Goal: Information Seeking & Learning: Learn about a topic

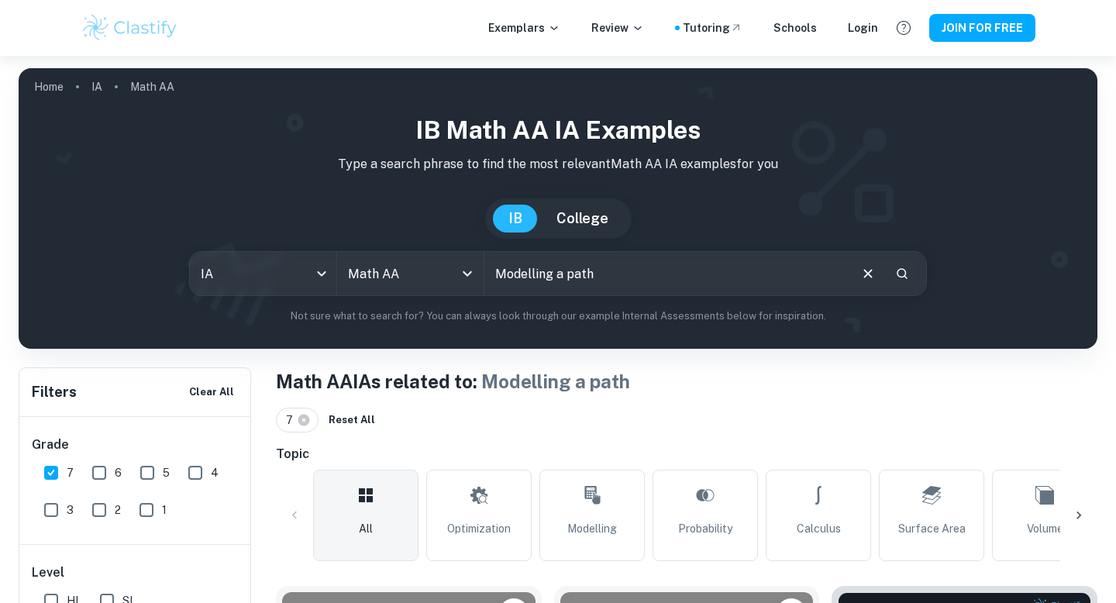
scroll to position [541, 0]
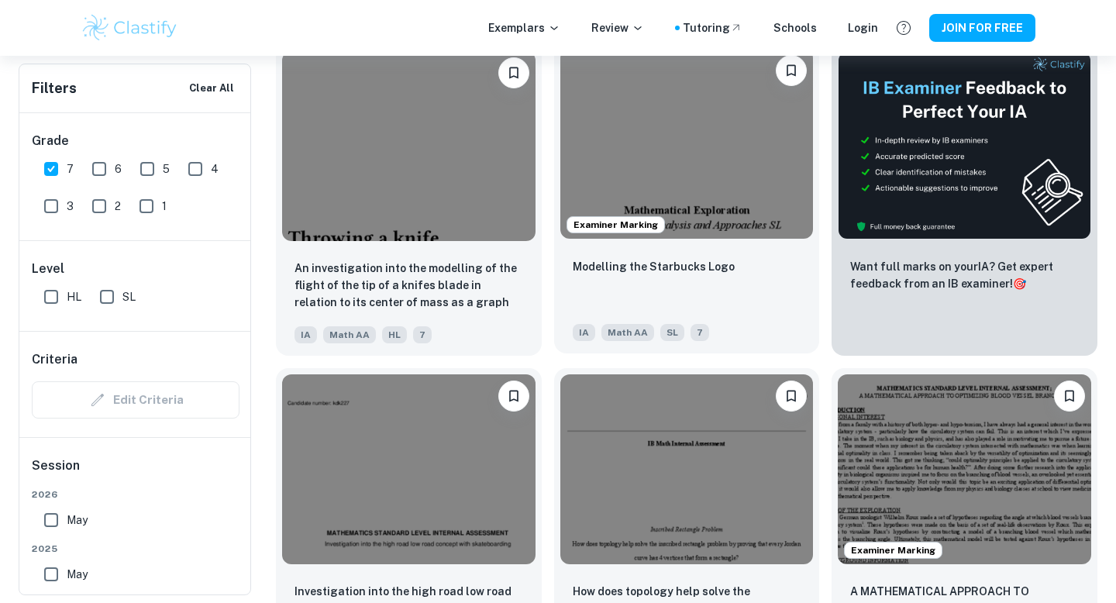
click at [752, 164] on img at bounding box center [686, 144] width 253 height 190
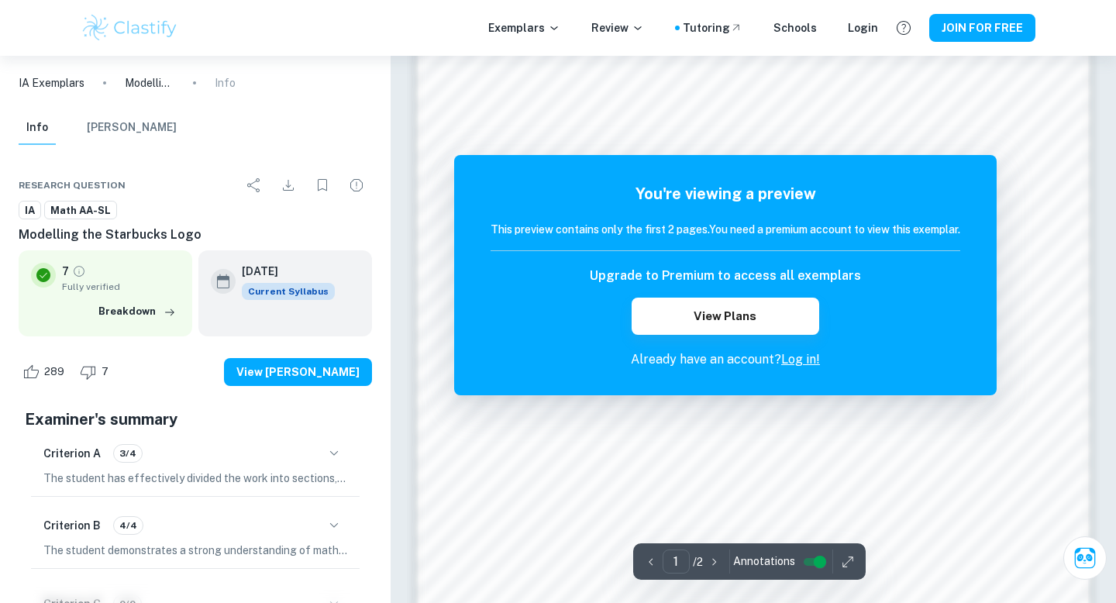
scroll to position [1237, 0]
click at [810, 357] on link "Log in!" at bounding box center [800, 359] width 39 height 15
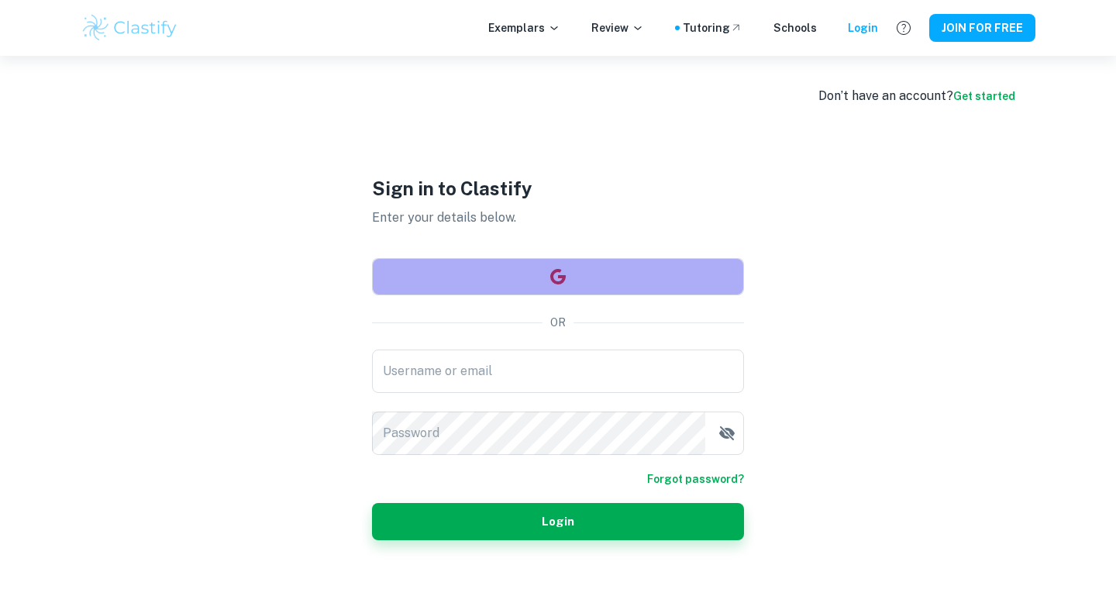
click at [679, 268] on button "button" at bounding box center [558, 276] width 372 height 37
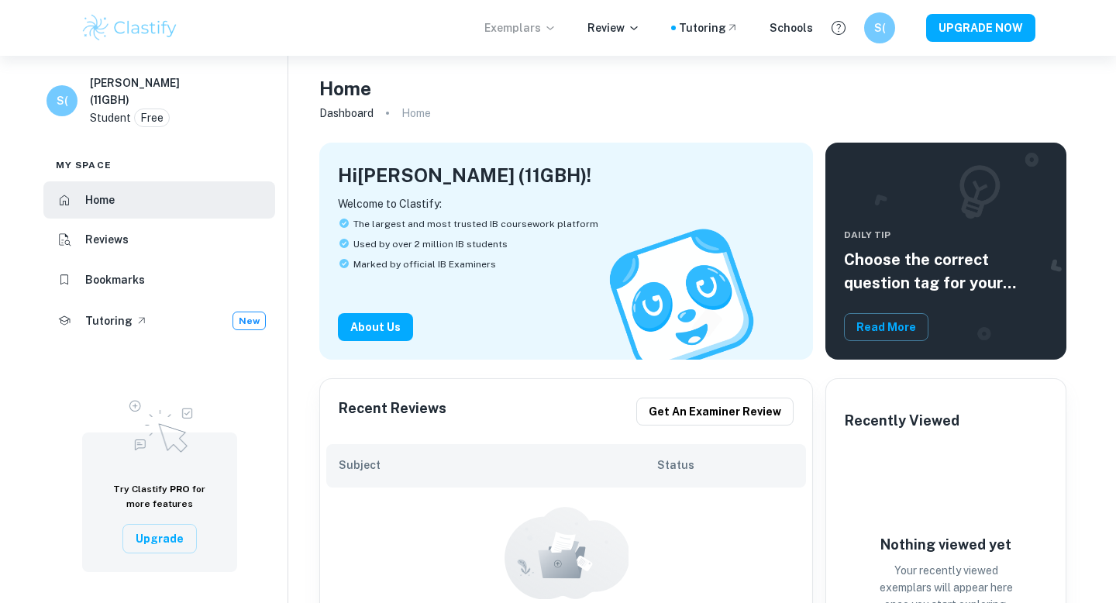
click at [537, 33] on p "Exemplars" at bounding box center [520, 27] width 72 height 17
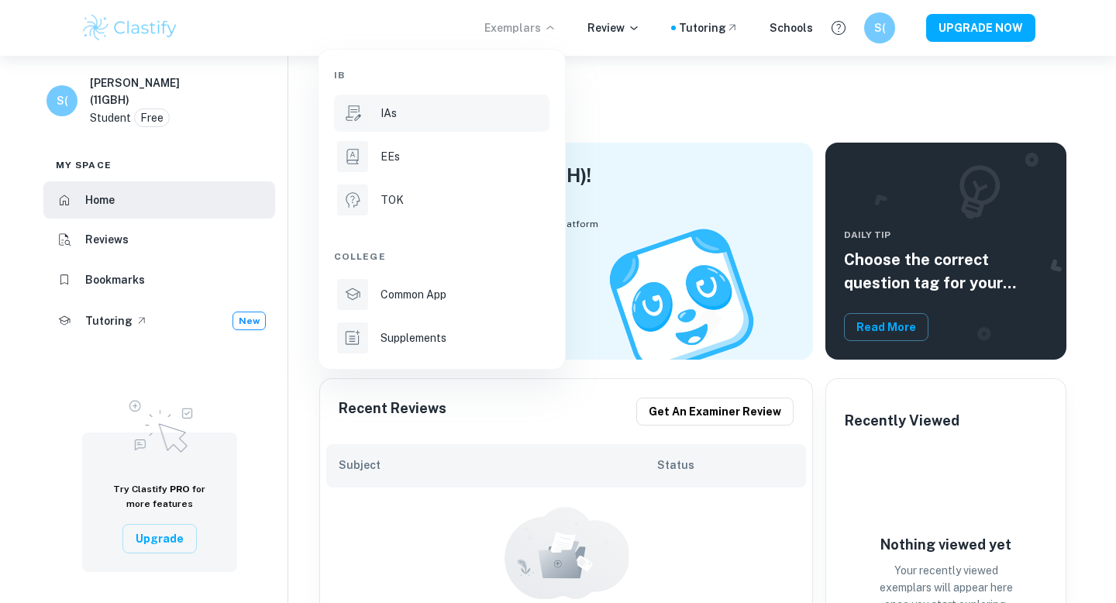
click at [468, 117] on div "IAs" at bounding box center [464, 113] width 166 height 17
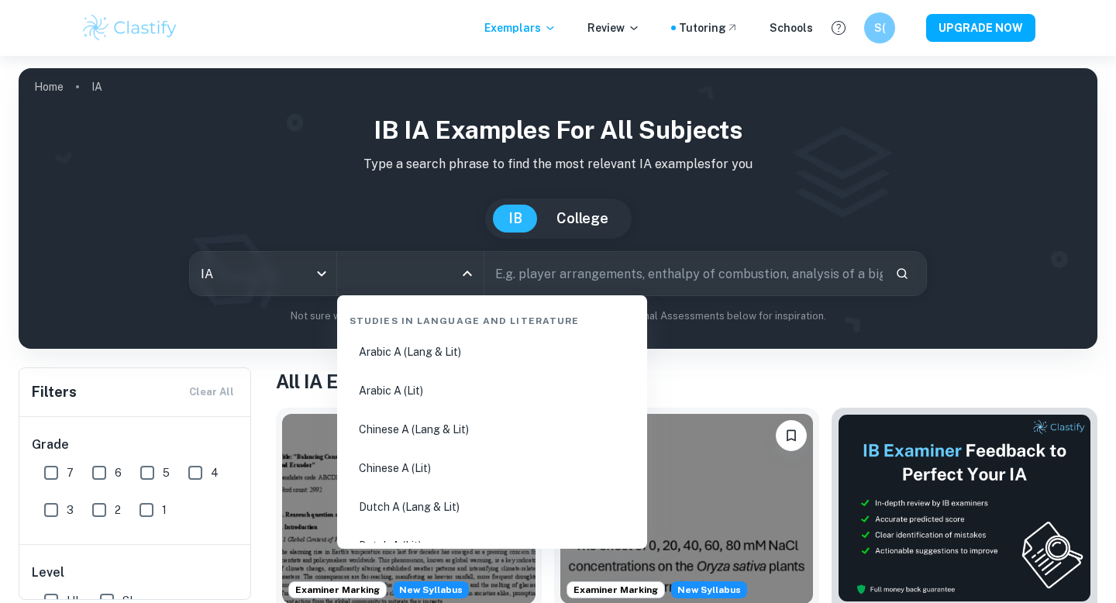
click at [432, 259] on input "All Subjects" at bounding box center [398, 273] width 109 height 29
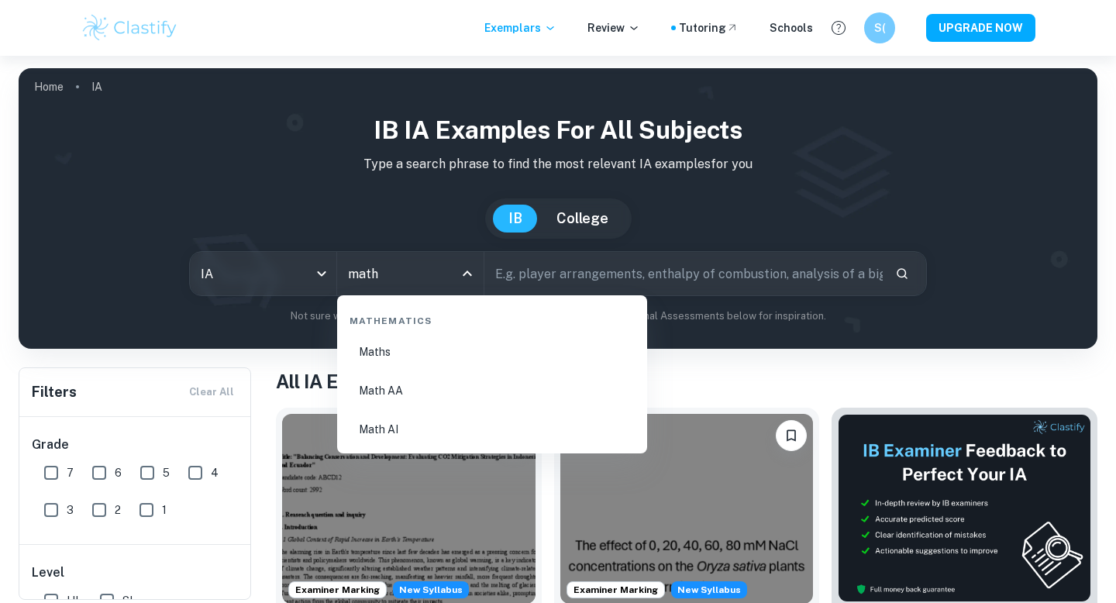
click at [496, 391] on li "Math AA" at bounding box center [492, 391] width 298 height 36
type input "Math AA"
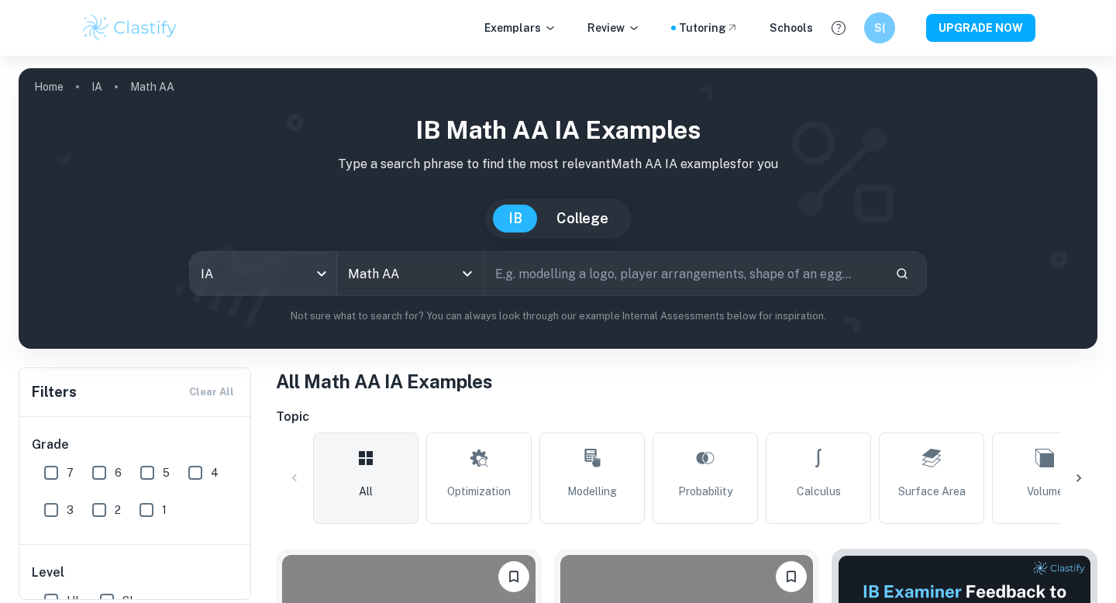
click at [270, 261] on body "We value your privacy We use cookies to enhance your browsing experience, serve…" at bounding box center [558, 357] width 1116 height 603
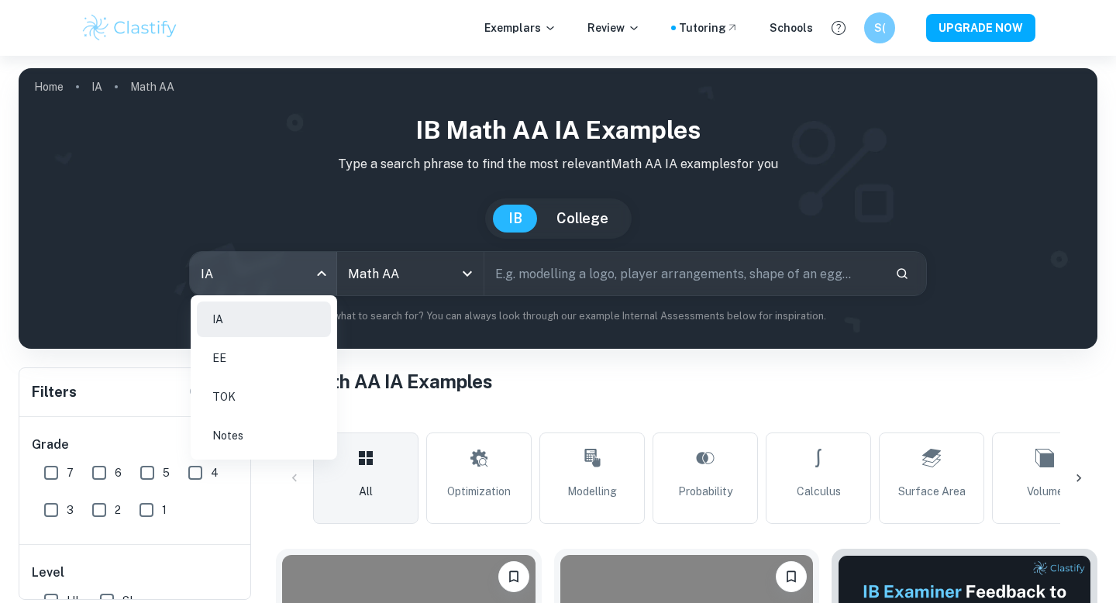
click at [277, 261] on div at bounding box center [558, 301] width 1116 height 603
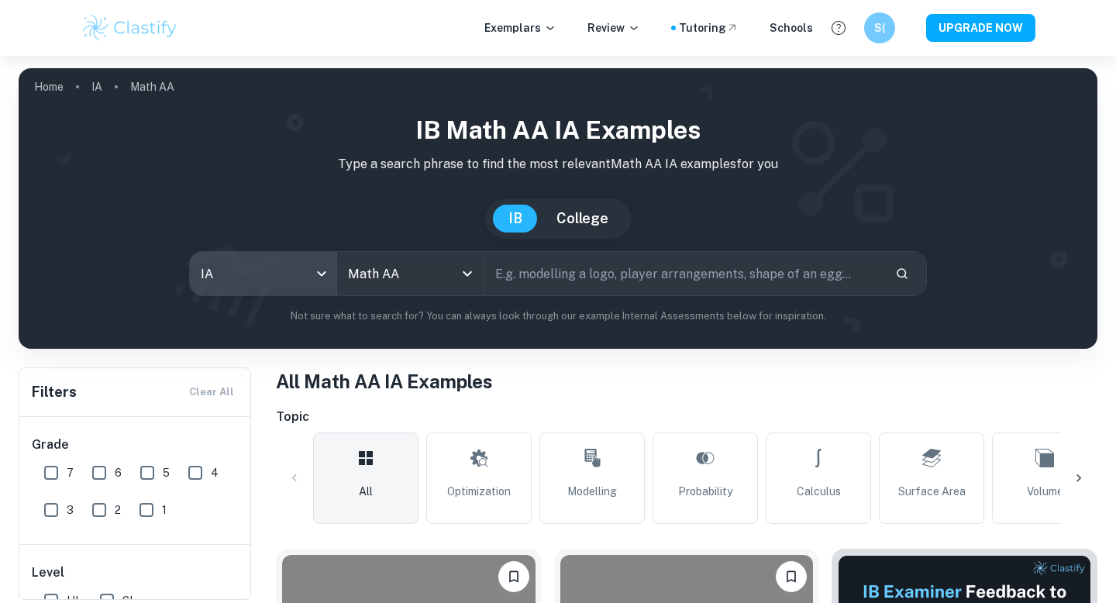
click at [627, 277] on input "text" at bounding box center [683, 273] width 398 height 43
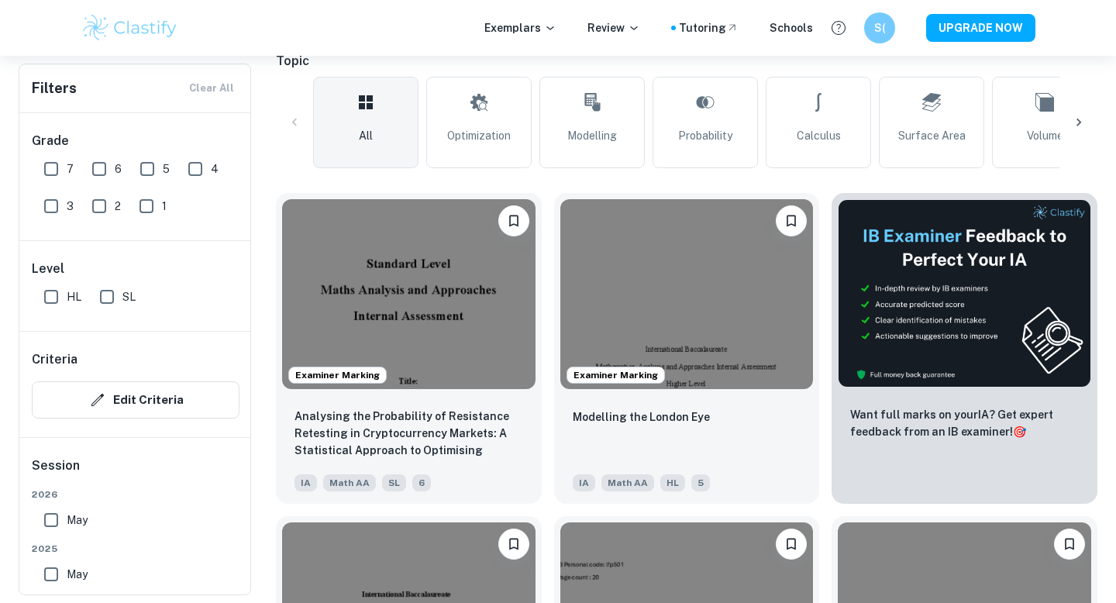
scroll to position [360, 0]
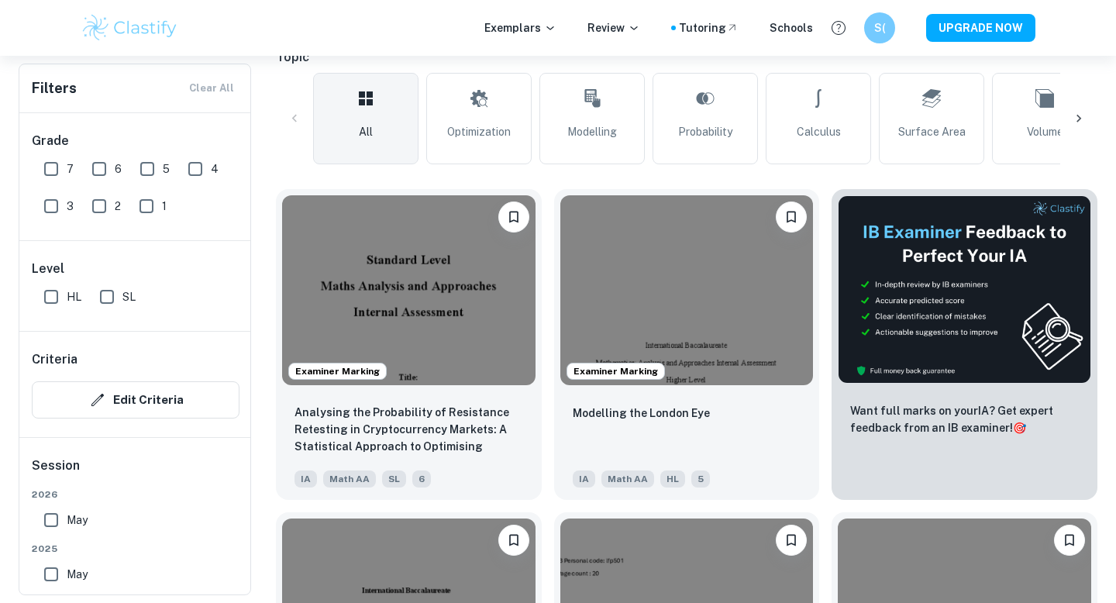
click at [57, 174] on input "7" at bounding box center [51, 168] width 31 height 31
checkbox input "true"
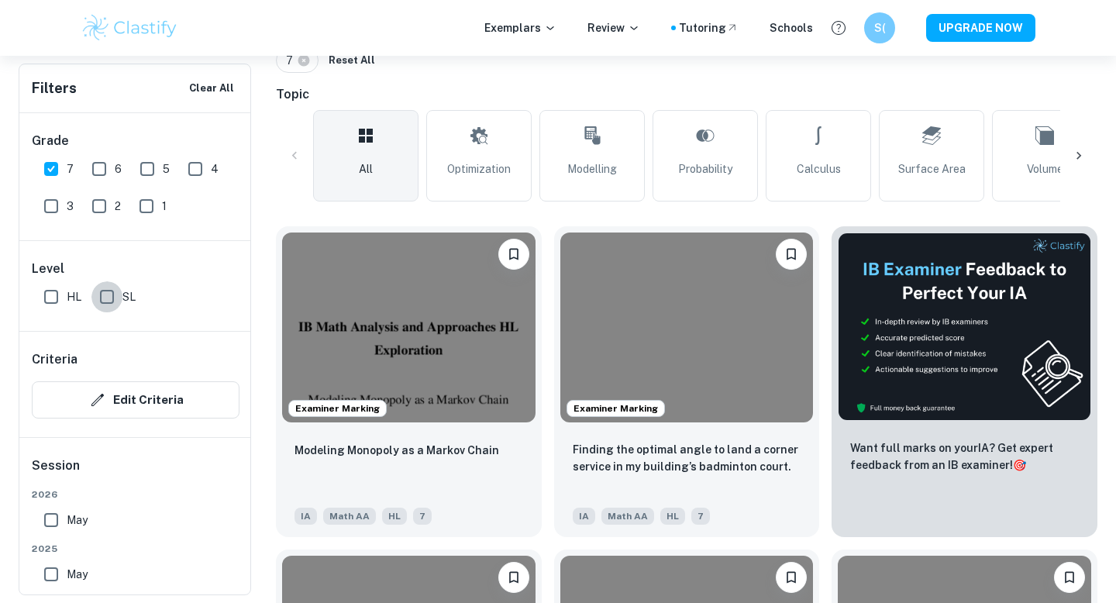
click at [107, 297] on input "SL" at bounding box center [106, 296] width 31 height 31
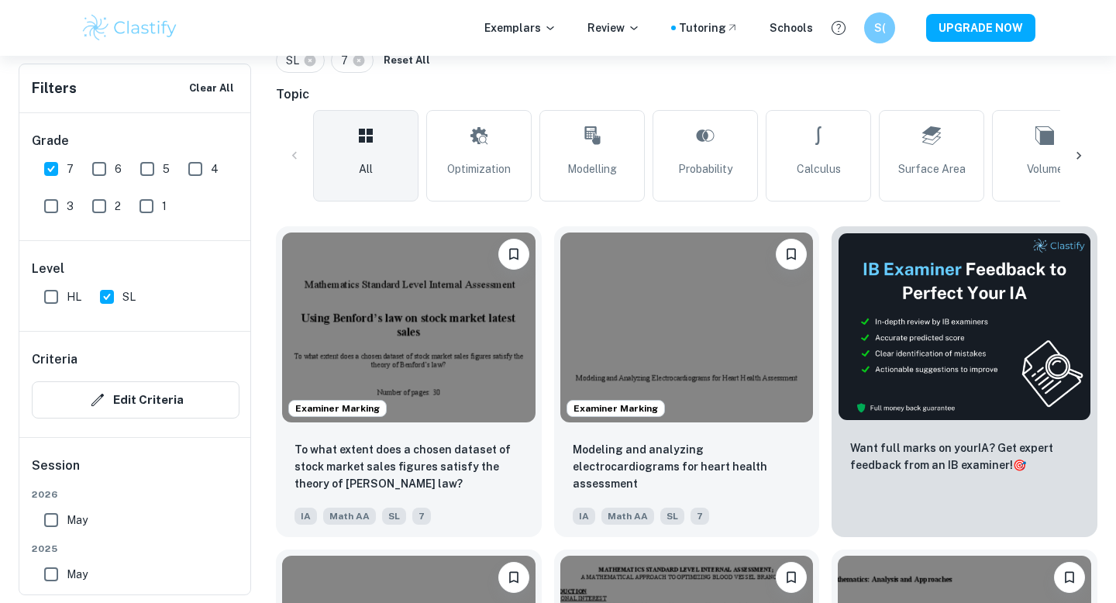
click at [125, 304] on span "SL" at bounding box center [128, 296] width 13 height 17
click at [122, 304] on input "SL" at bounding box center [106, 296] width 31 height 31
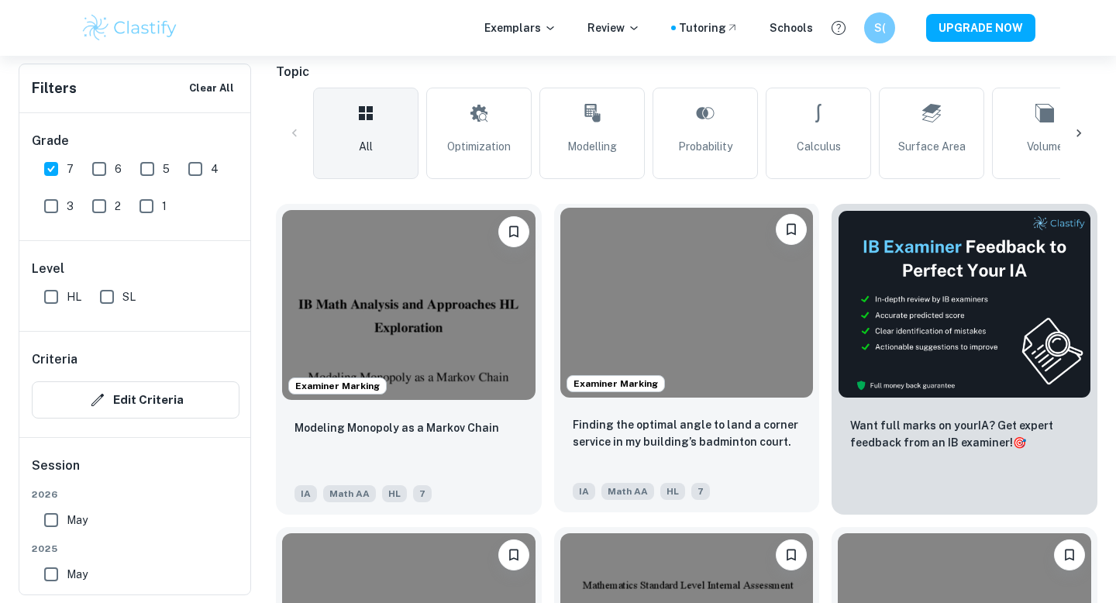
scroll to position [383, 0]
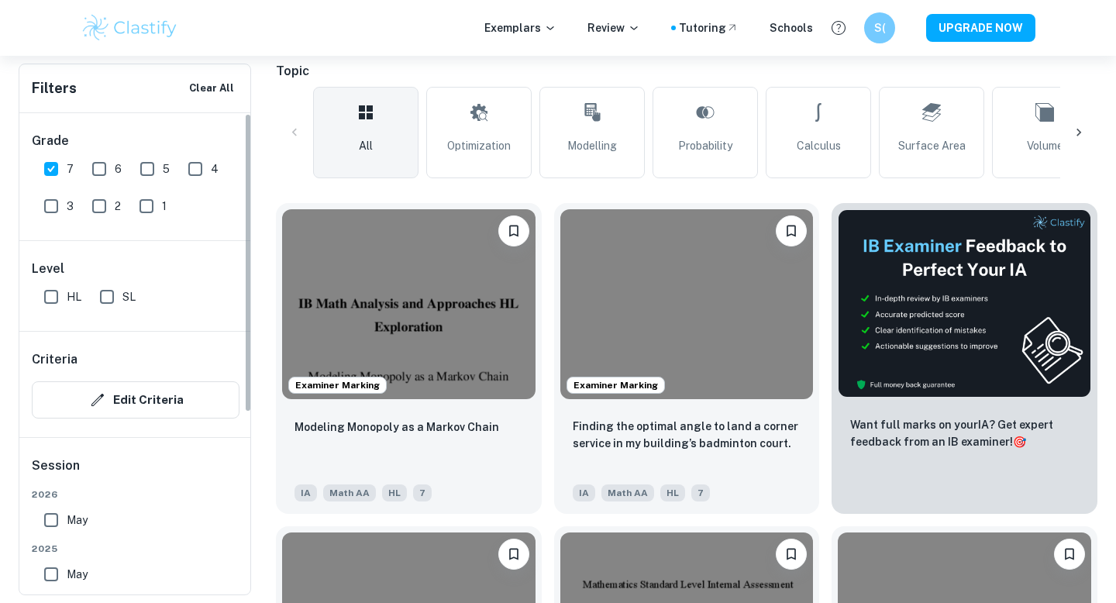
click at [111, 294] on input "SL" at bounding box center [106, 296] width 31 height 31
checkbox input "true"
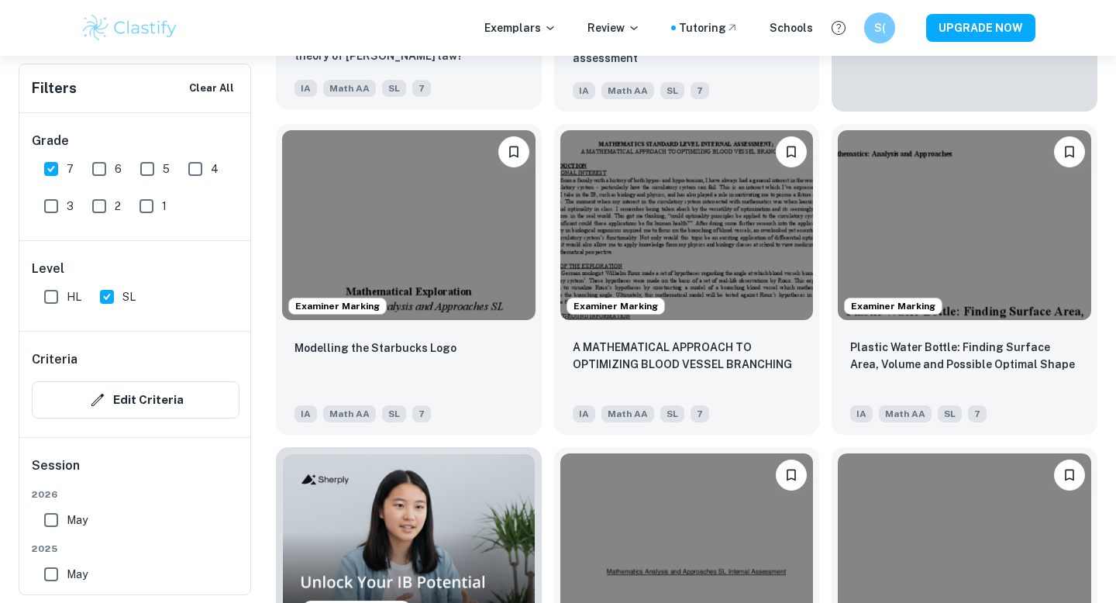
scroll to position [787, 0]
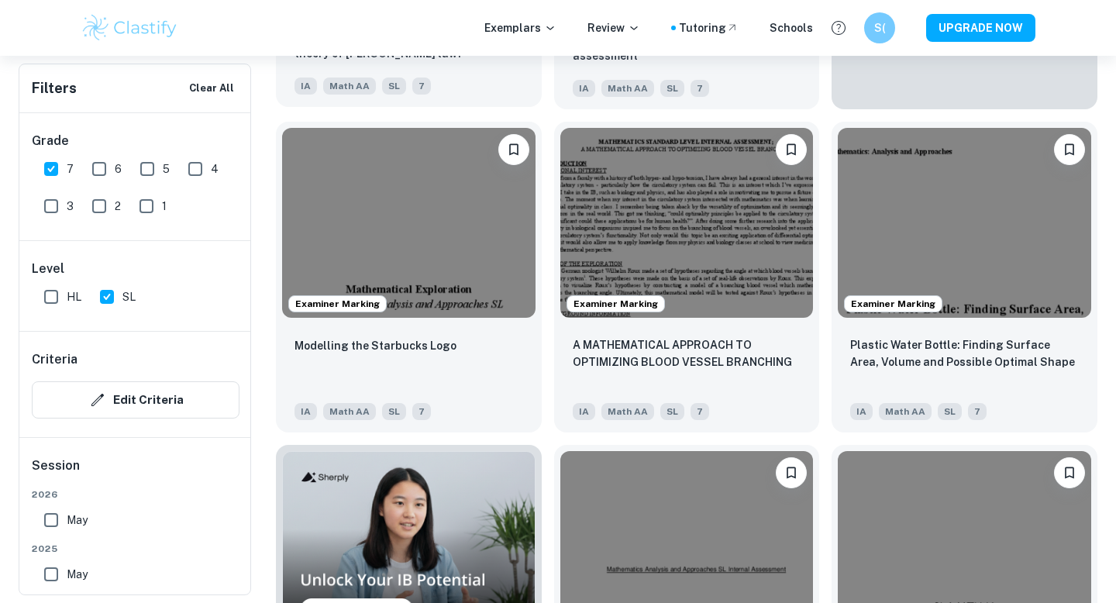
click at [471, 313] on img at bounding box center [408, 223] width 253 height 190
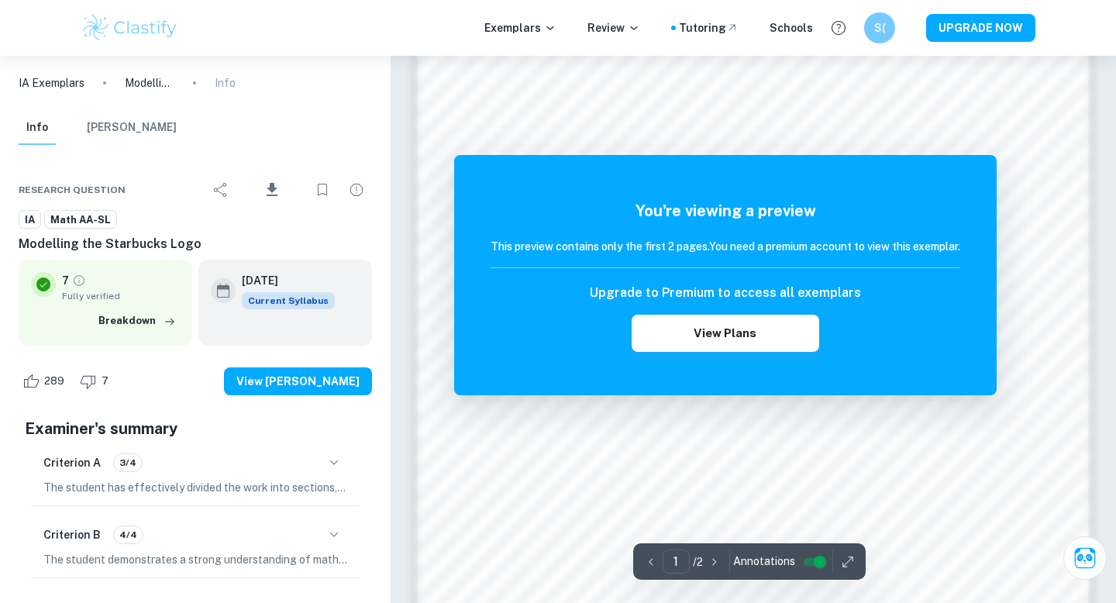
scroll to position [997, 0]
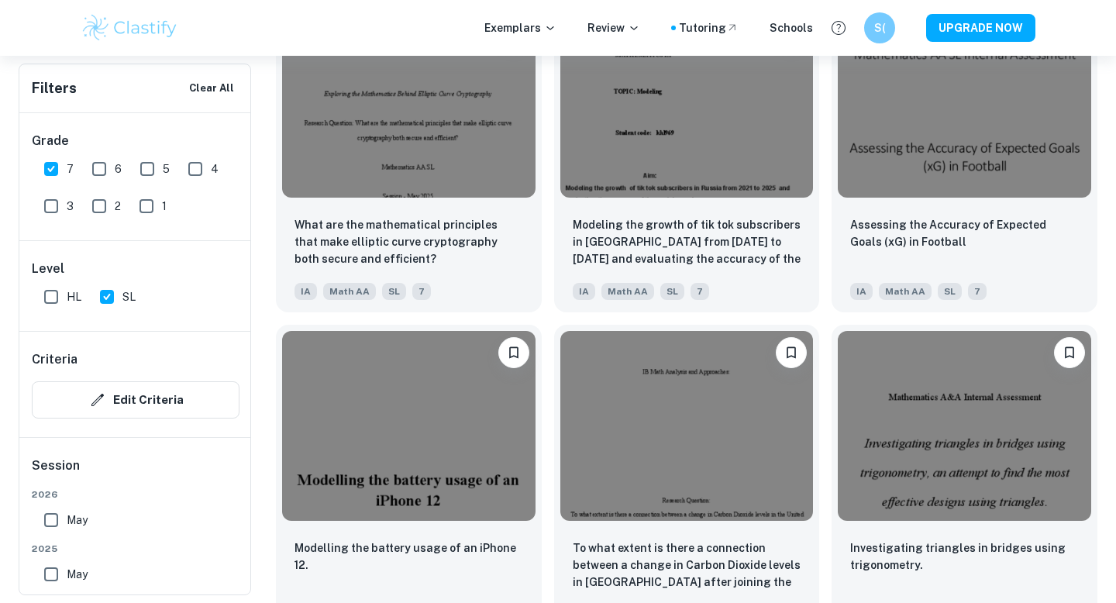
scroll to position [3526, 0]
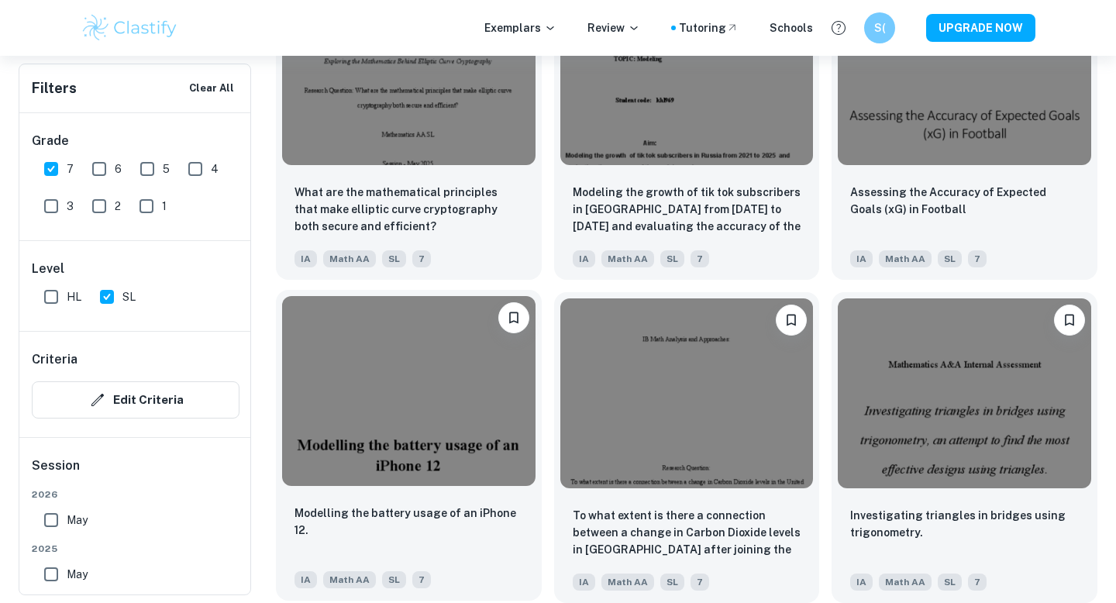
click at [459, 432] on img at bounding box center [408, 391] width 253 height 190
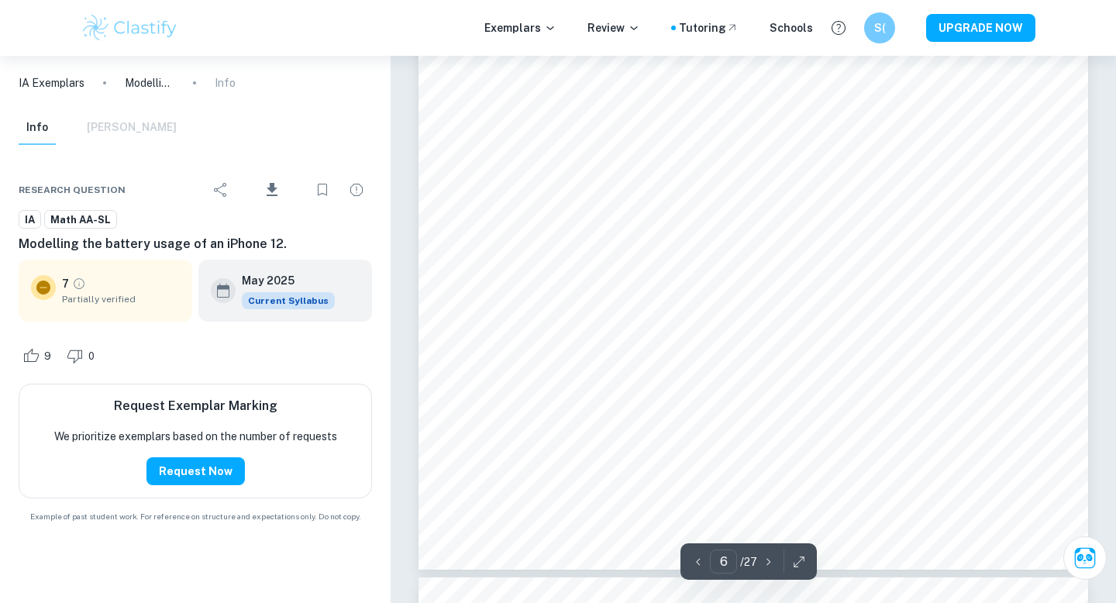
scroll to position [4960, 0]
type input "4"
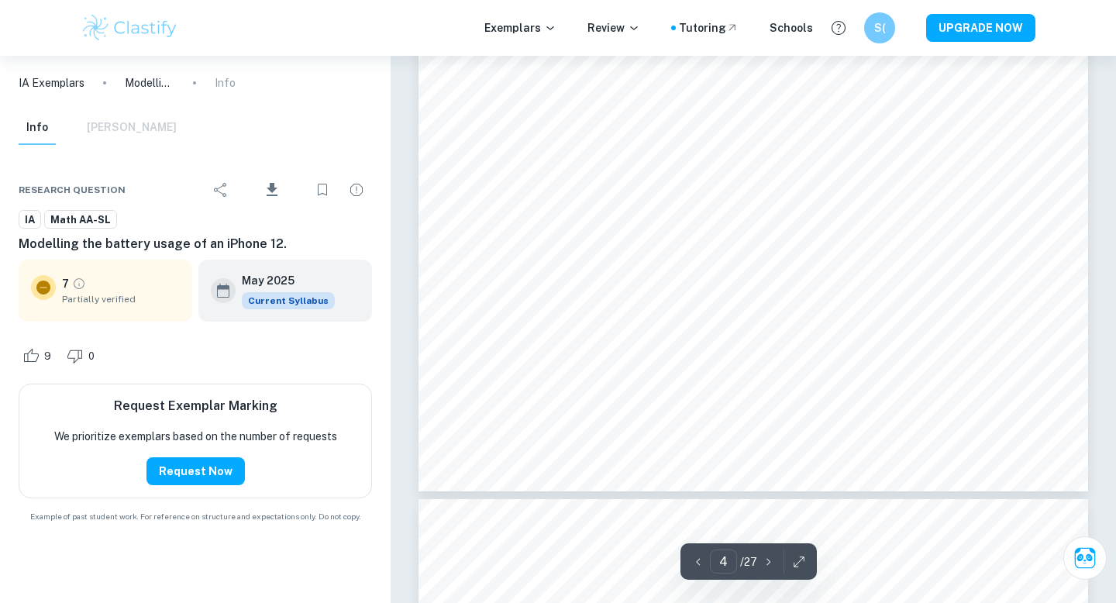
scroll to position [3157, 0]
